Goal: Transaction & Acquisition: Book appointment/travel/reservation

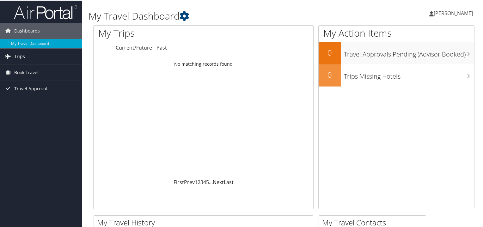
click at [453, 12] on span "[PERSON_NAME]" at bounding box center [453, 12] width 39 height 7
click at [437, 55] on link "View Travel Profile" at bounding box center [436, 56] width 71 height 11
click at [281, 16] on h1 "My Travel Dashboard" at bounding box center [219, 15] width 261 height 13
click at [458, 14] on span "[PERSON_NAME]" at bounding box center [453, 12] width 39 height 7
click at [433, 56] on link "View Travel Profile" at bounding box center [436, 56] width 71 height 11
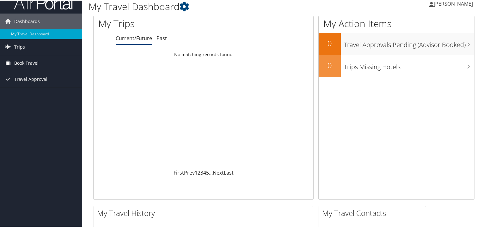
click at [20, 63] on span "Book Travel" at bounding box center [26, 63] width 24 height 16
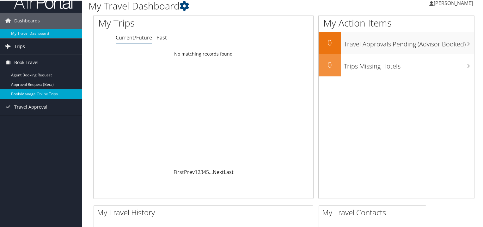
click at [38, 94] on link "Book/Manage Online Trips" at bounding box center [41, 93] width 82 height 9
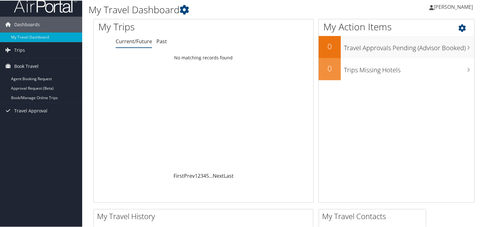
scroll to position [0, 0]
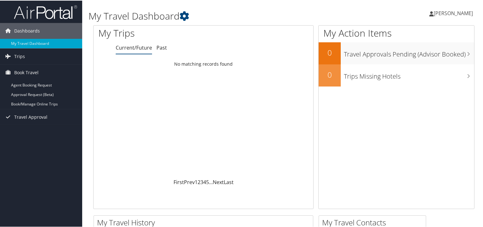
click at [440, 14] on span "[PERSON_NAME]" at bounding box center [453, 12] width 39 height 7
click at [283, 17] on h1 "My Travel Dashboard" at bounding box center [219, 15] width 261 height 13
click at [56, 102] on link "Book/Manage Online Trips" at bounding box center [41, 103] width 82 height 9
click at [27, 103] on link "Book/Manage Online Trips" at bounding box center [41, 103] width 82 height 9
click at [464, 10] on span "[PERSON_NAME]" at bounding box center [453, 12] width 39 height 7
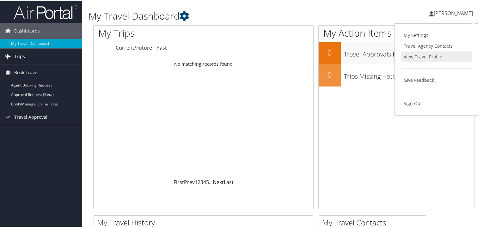
click at [428, 58] on link "View Travel Profile" at bounding box center [436, 56] width 71 height 11
click at [237, 15] on h1 "My Travel Dashboard" at bounding box center [219, 15] width 261 height 13
